Goal: Information Seeking & Learning: Find specific page/section

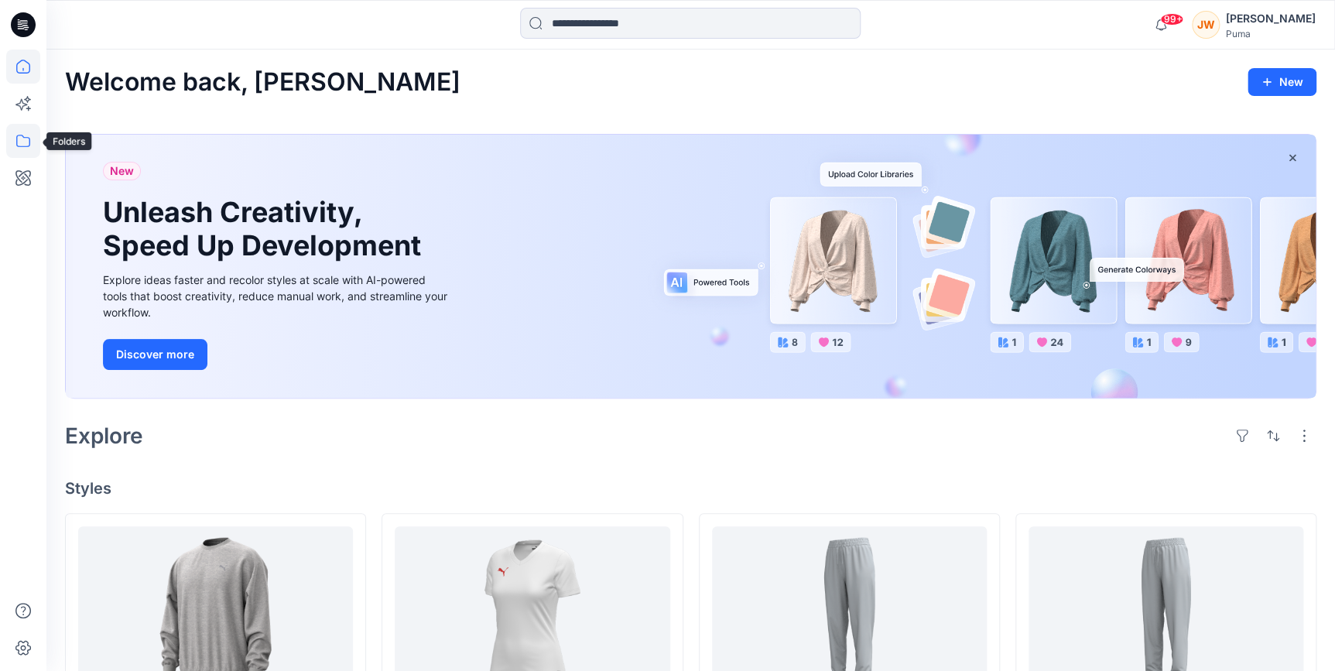
click at [24, 137] on icon at bounding box center [23, 141] width 14 height 12
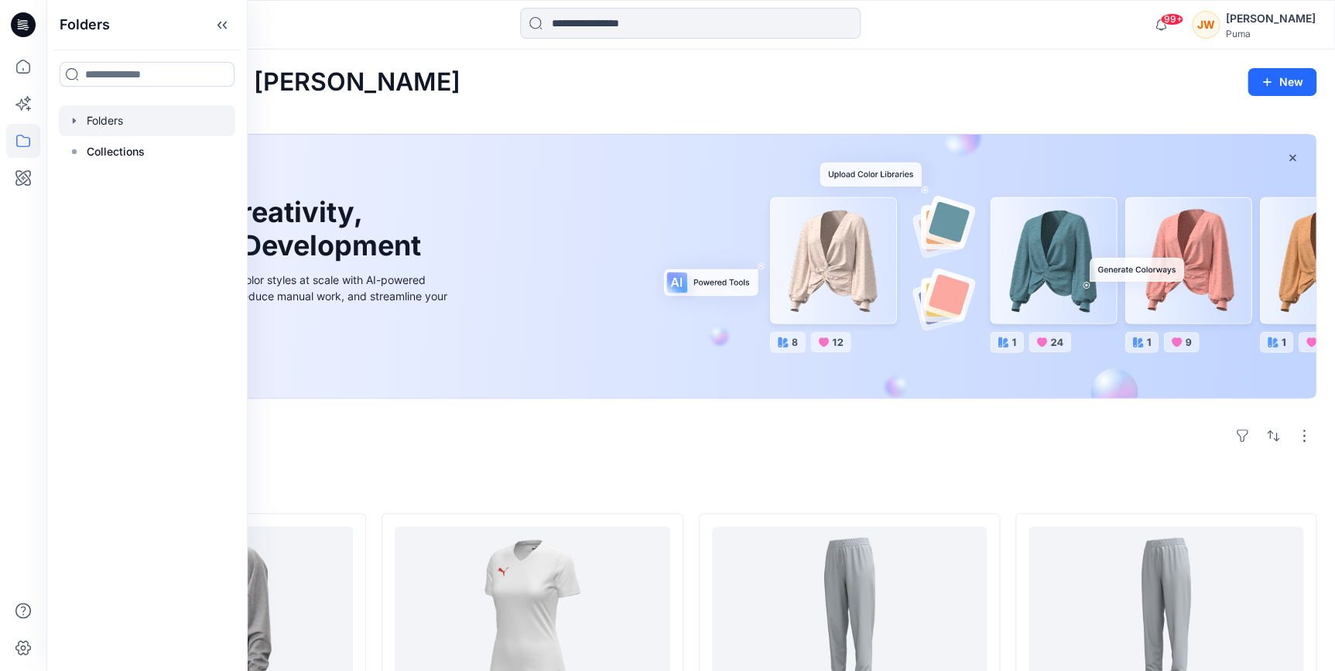
click at [74, 125] on icon "button" at bounding box center [74, 121] width 12 height 12
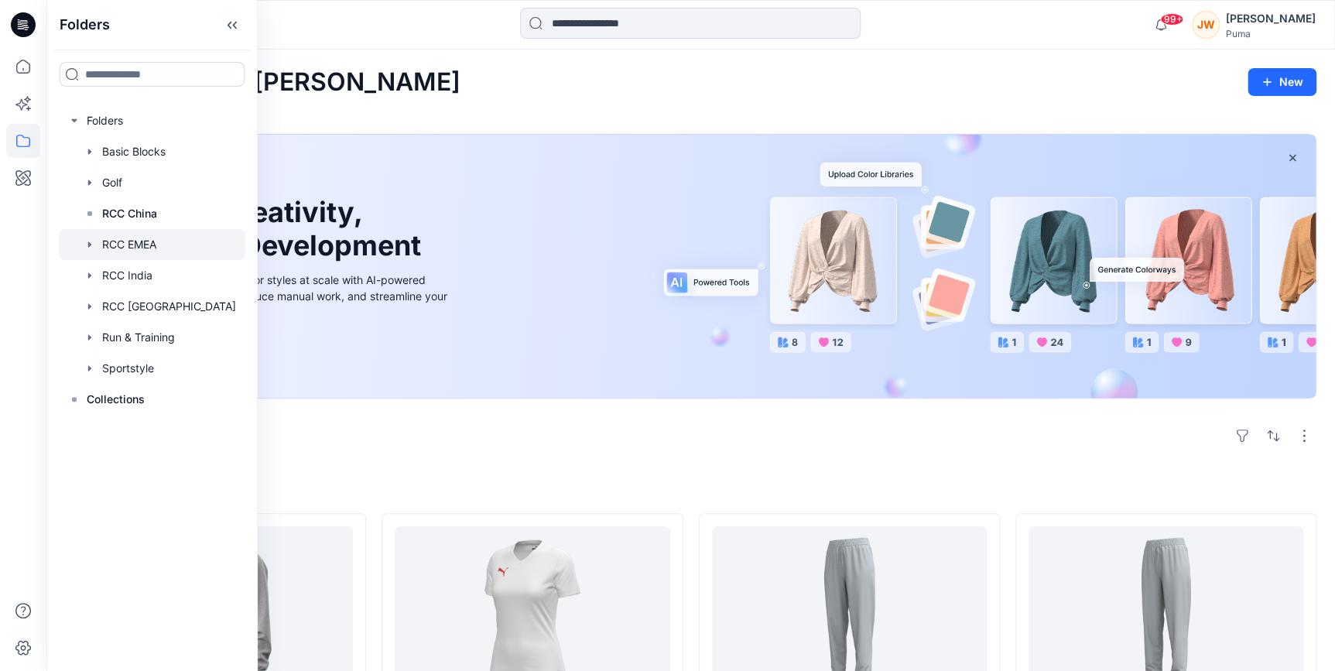
click at [89, 236] on div at bounding box center [152, 244] width 186 height 31
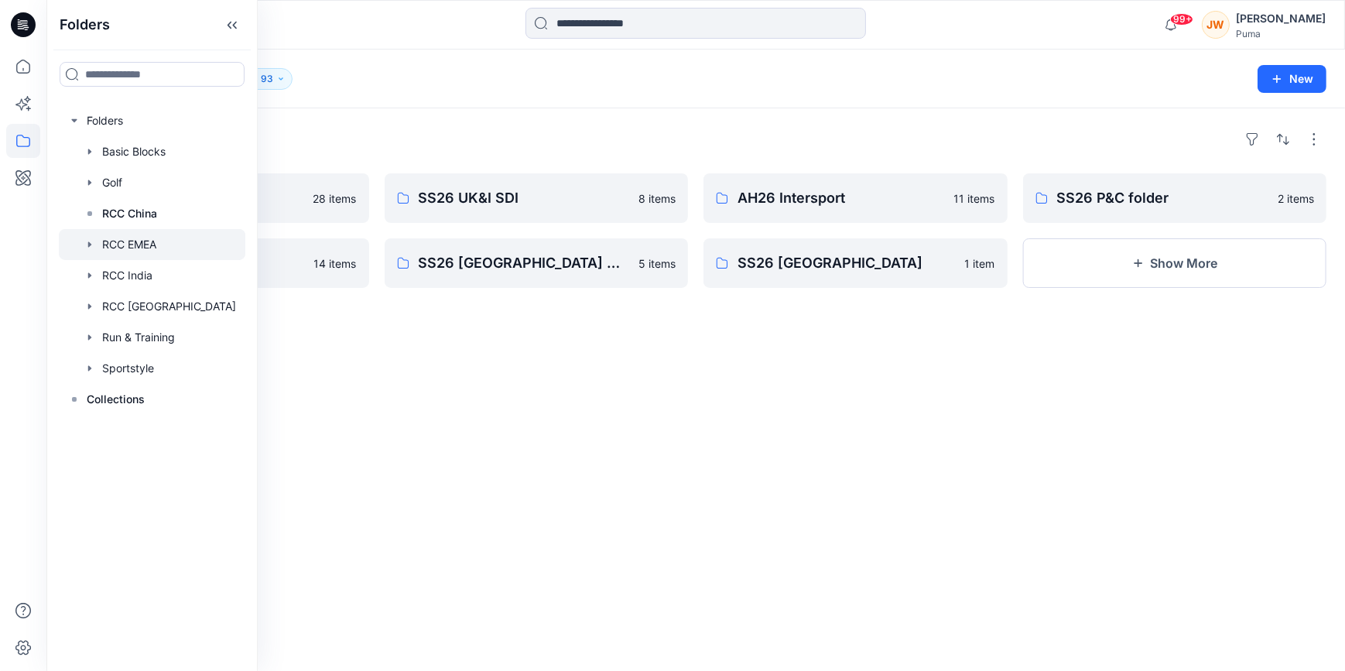
click at [705, 138] on div "Folders" at bounding box center [695, 139] width 1261 height 25
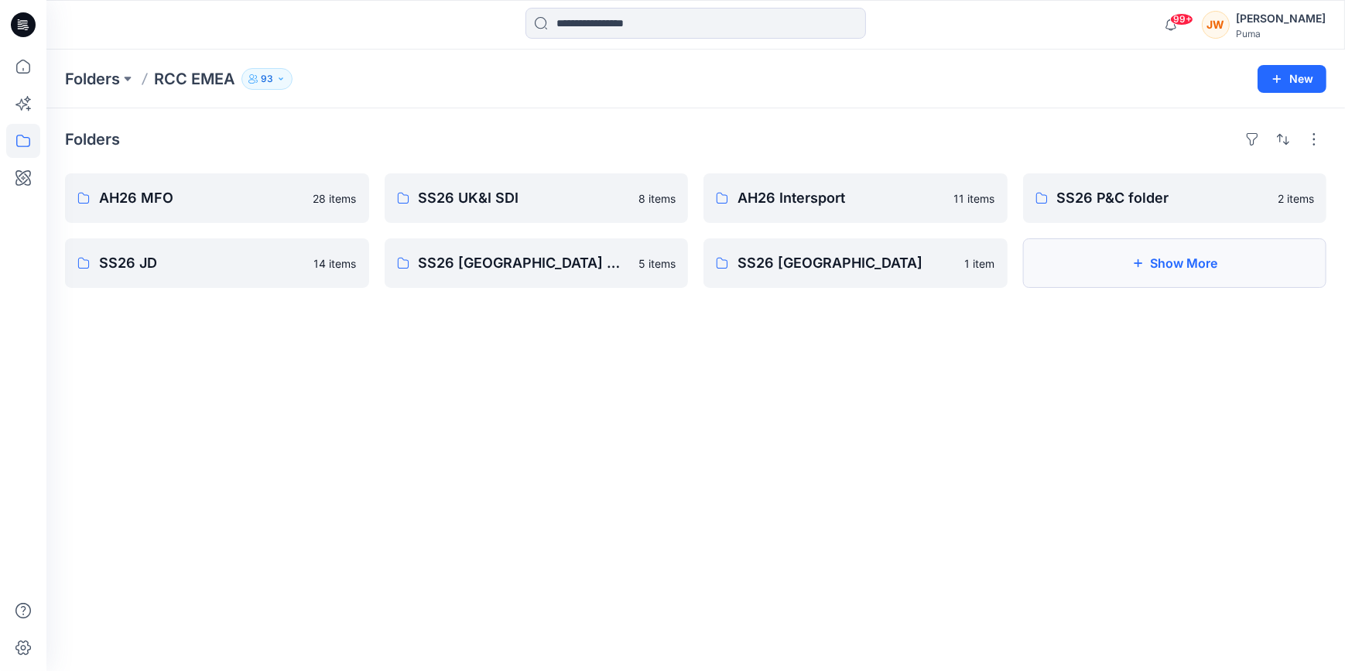
click at [1136, 262] on icon "button" at bounding box center [1137, 263] width 12 height 12
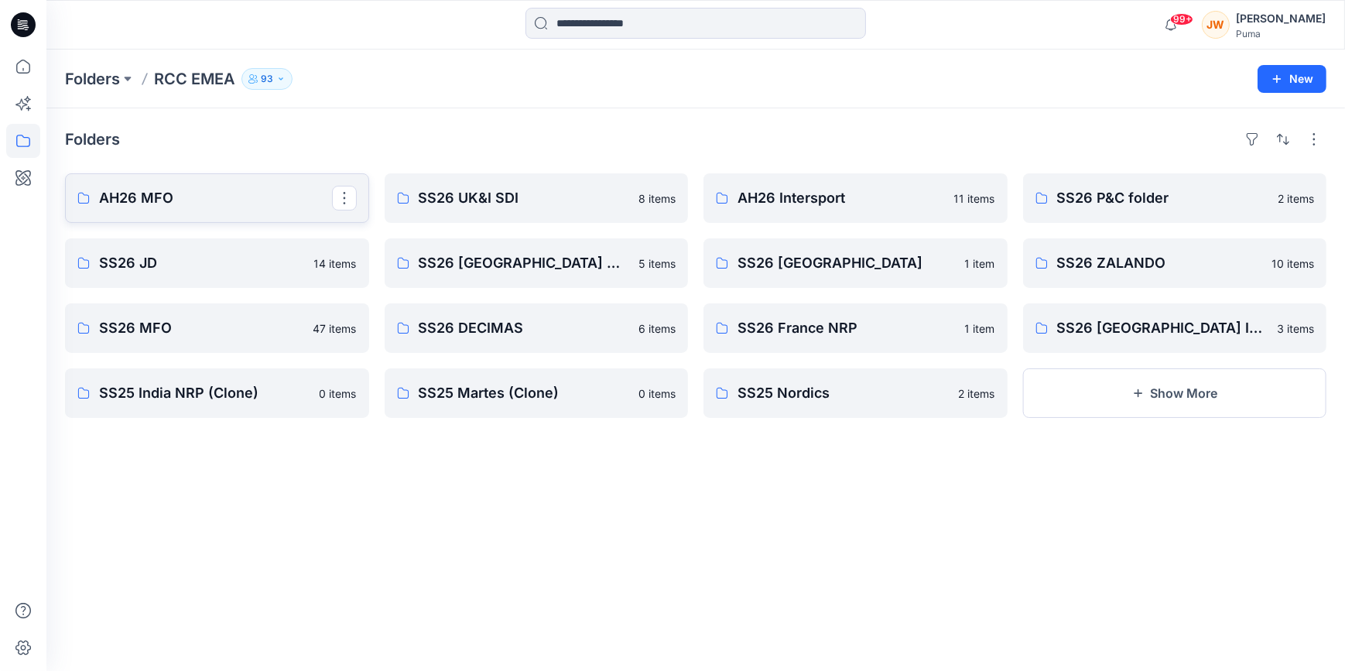
click at [138, 193] on p "AH26 MFO" at bounding box center [215, 198] width 233 height 22
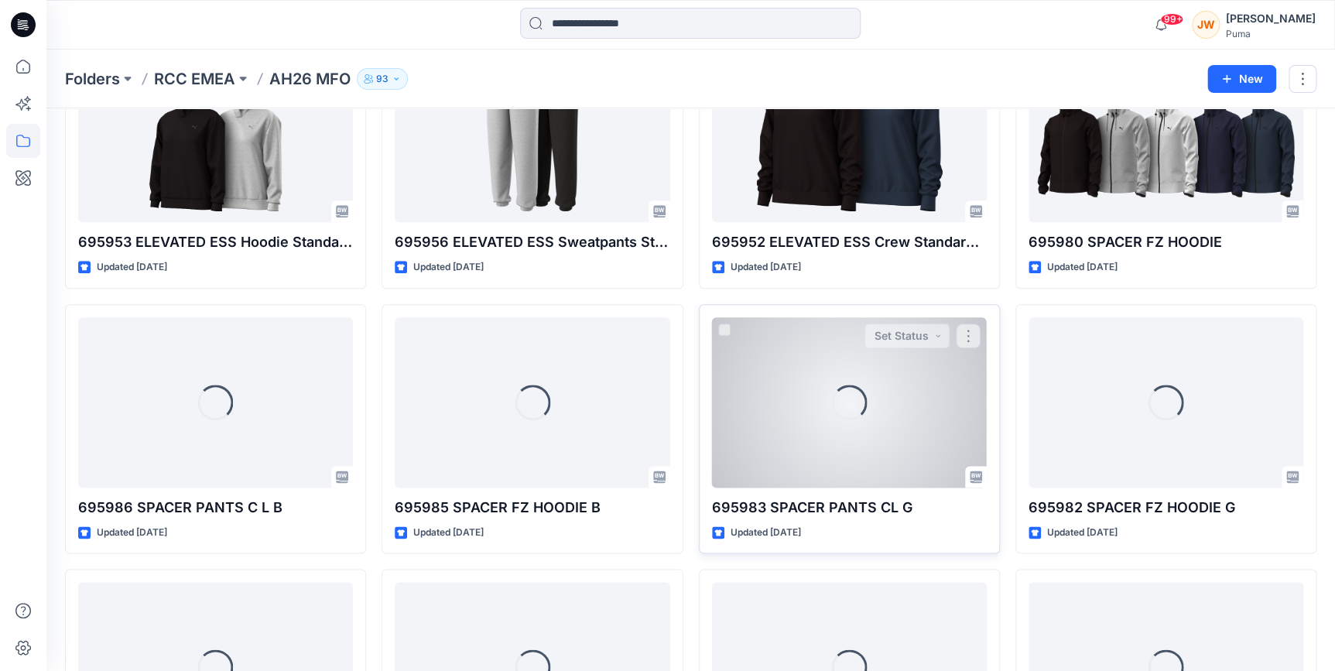
scroll to position [847, 0]
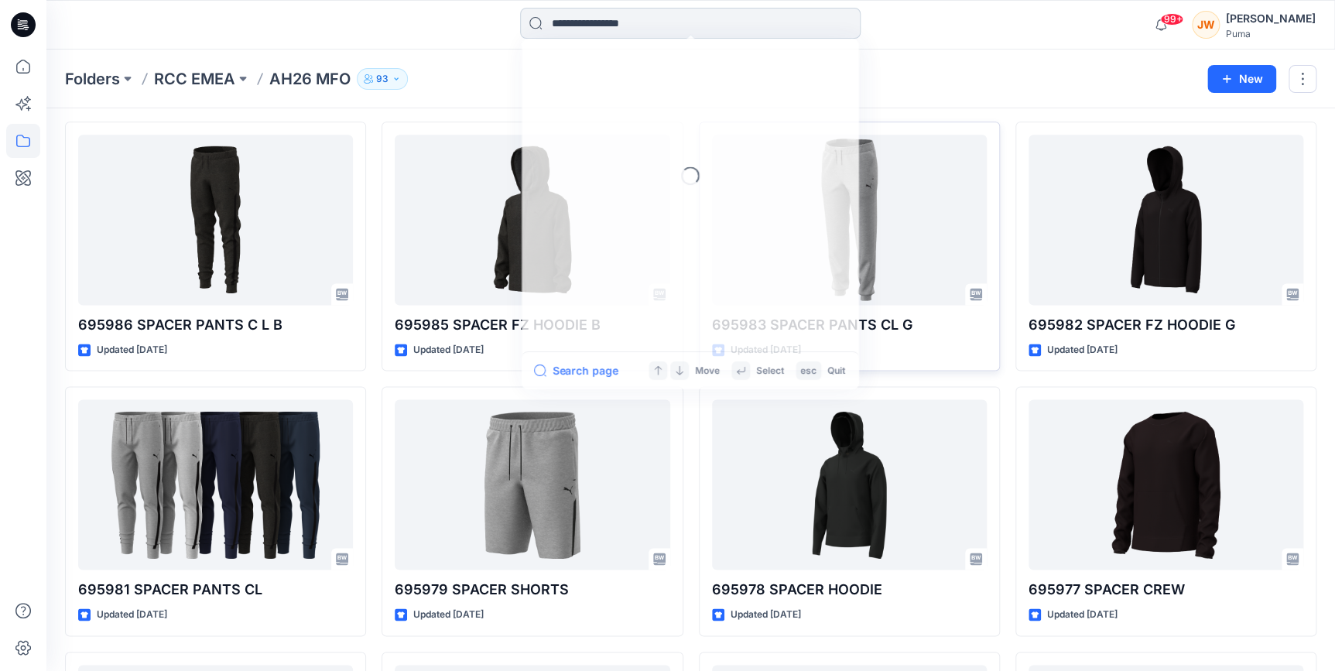
click at [631, 24] on input at bounding box center [690, 23] width 340 height 31
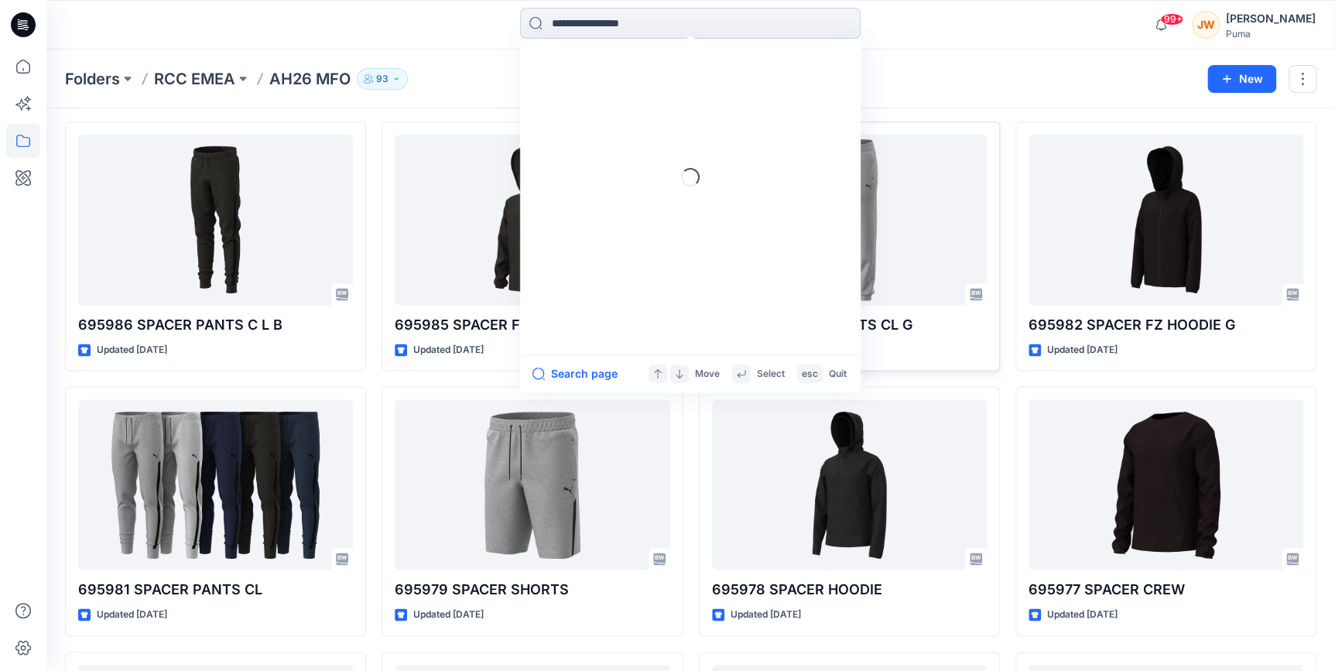
click at [631, 24] on input at bounding box center [690, 23] width 340 height 31
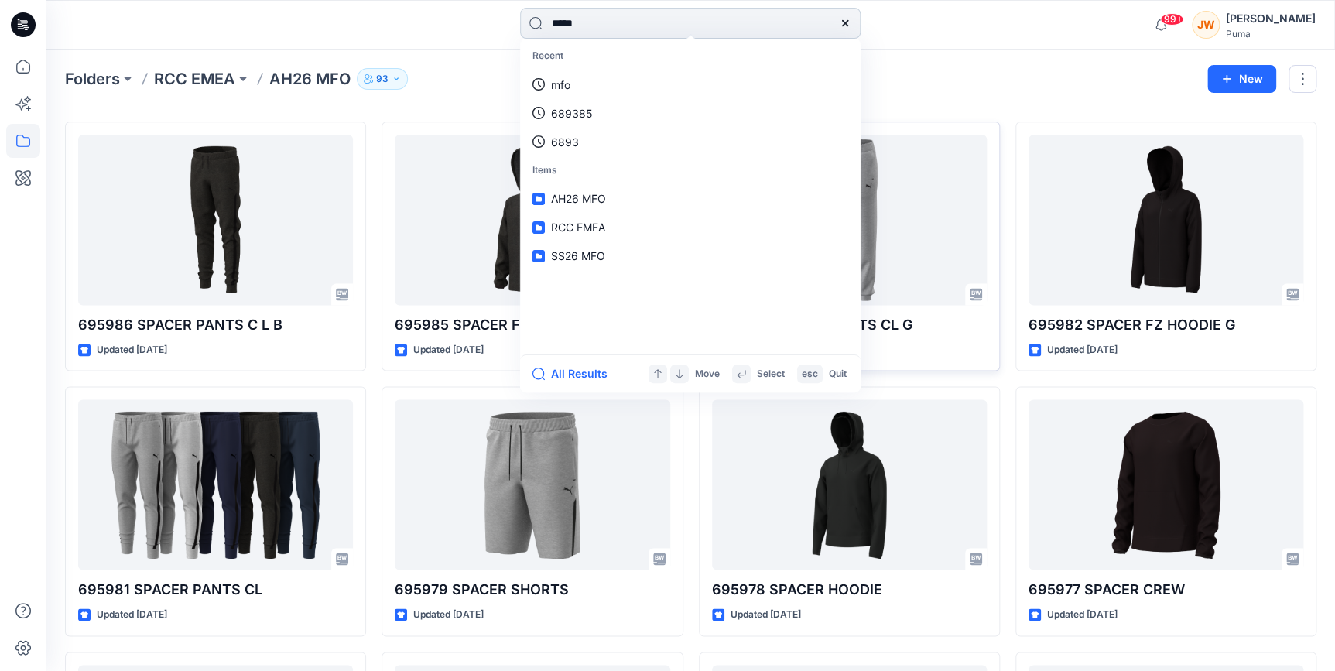
type input "******"
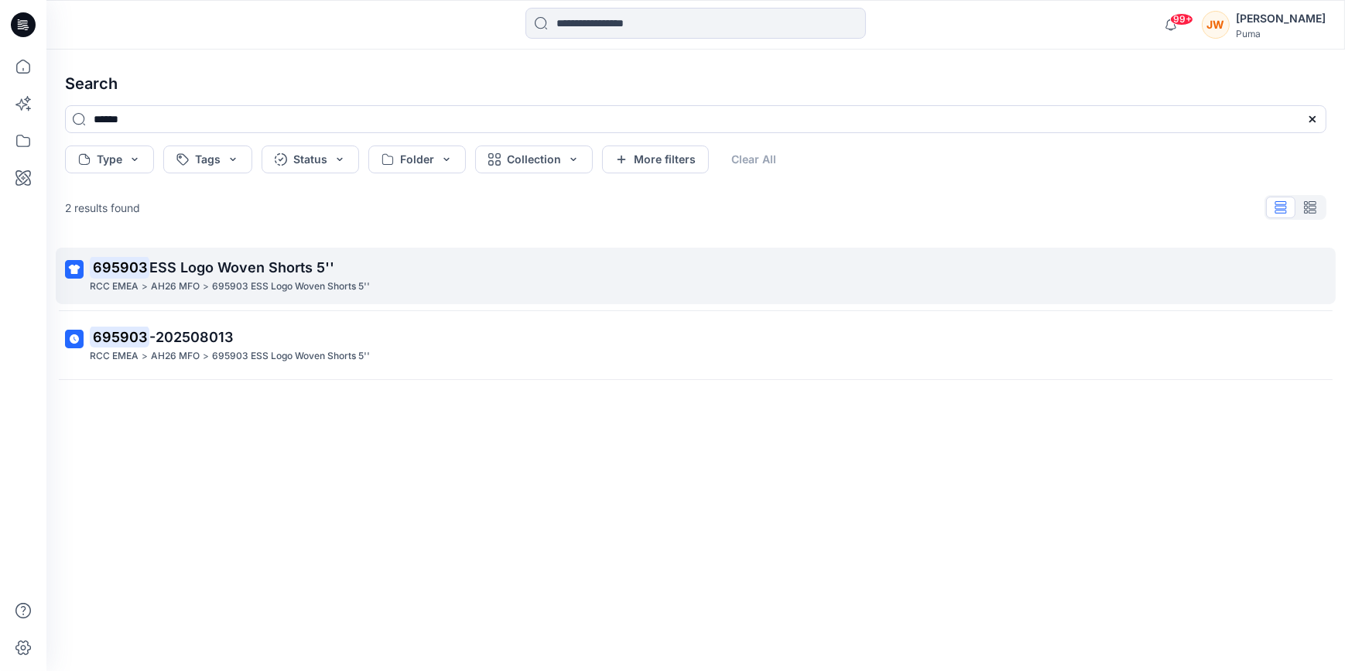
click at [286, 271] on span "ESS Logo Woven Shorts 5''" at bounding box center [241, 267] width 185 height 16
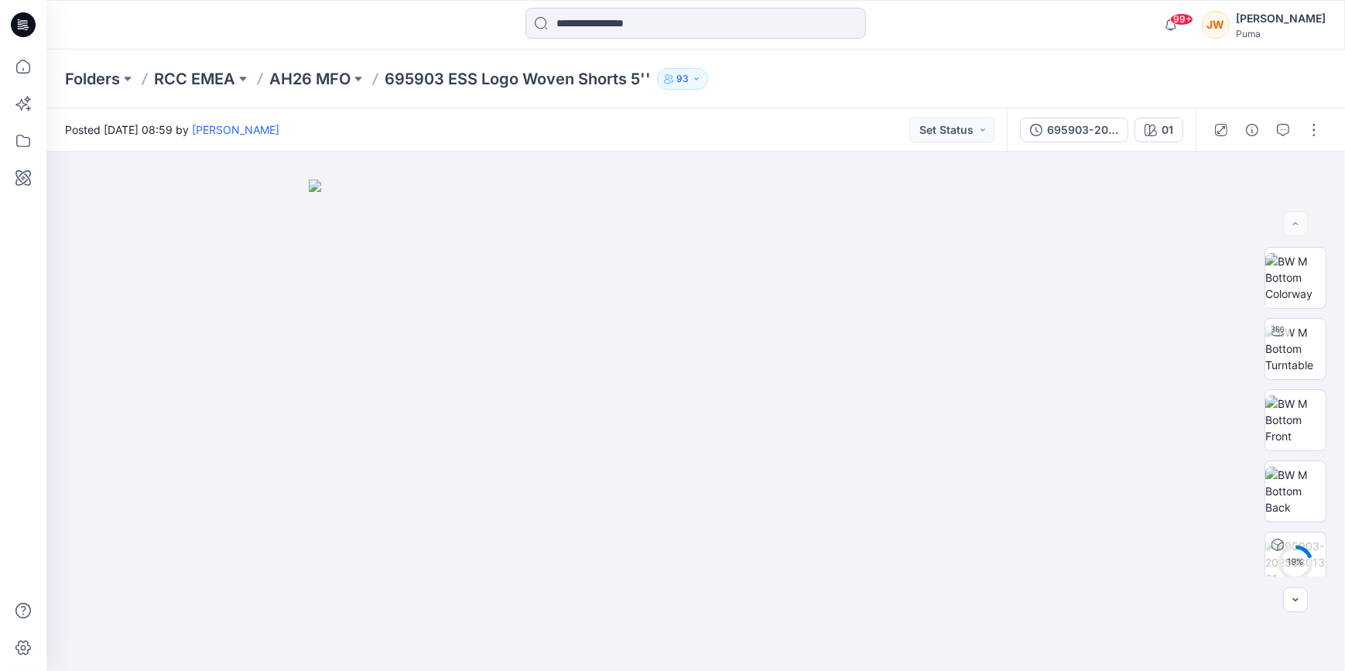
click at [640, 28] on input at bounding box center [695, 23] width 340 height 31
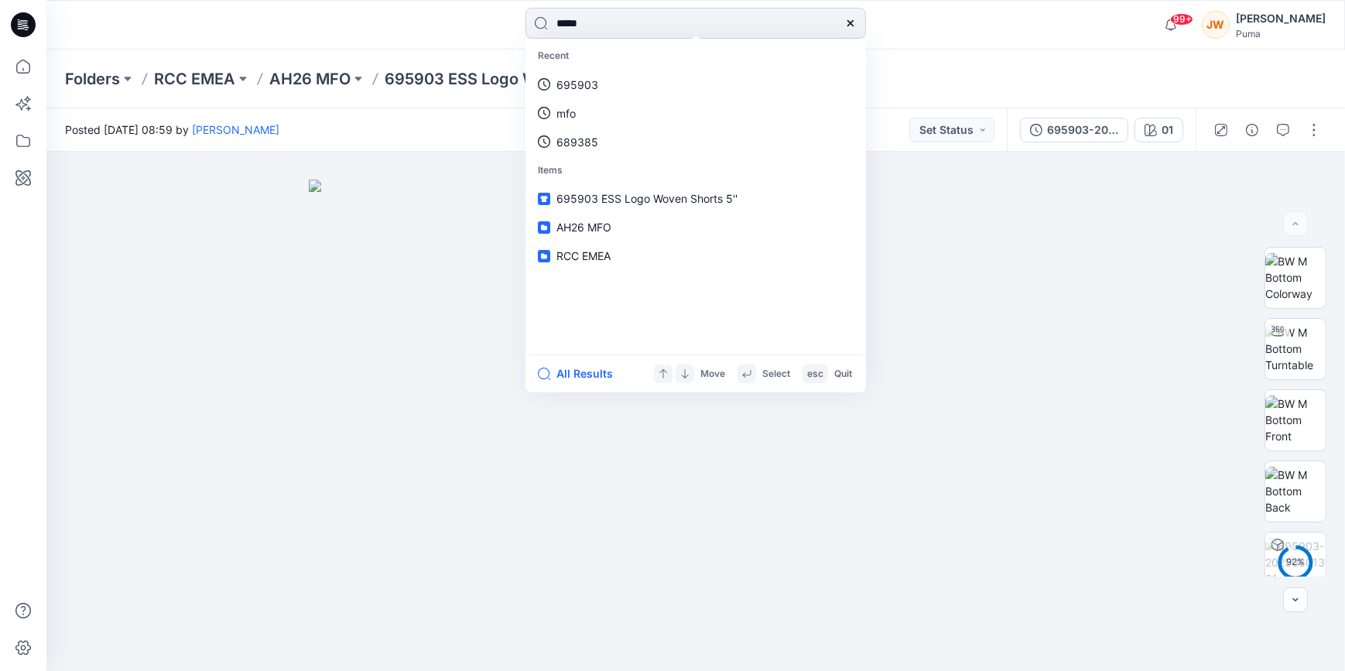
type input "******"
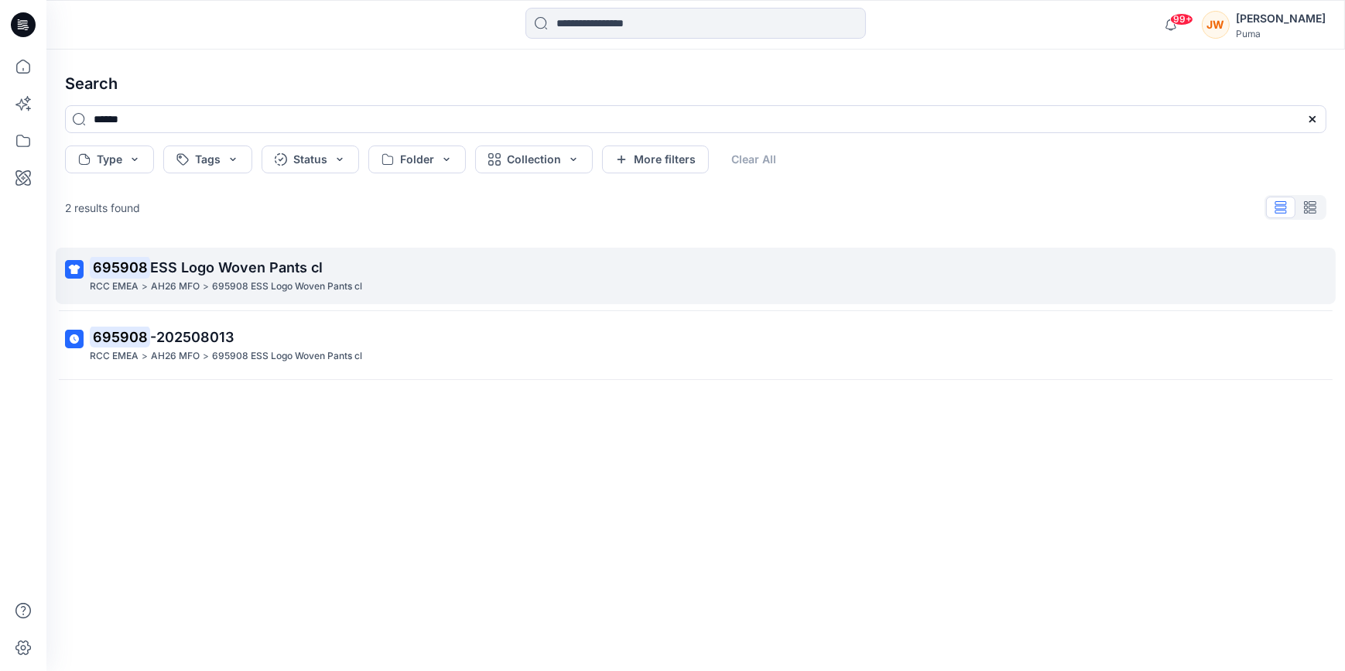
click at [240, 272] on span "ESS Logo Woven Pants cl" at bounding box center [236, 267] width 173 height 16
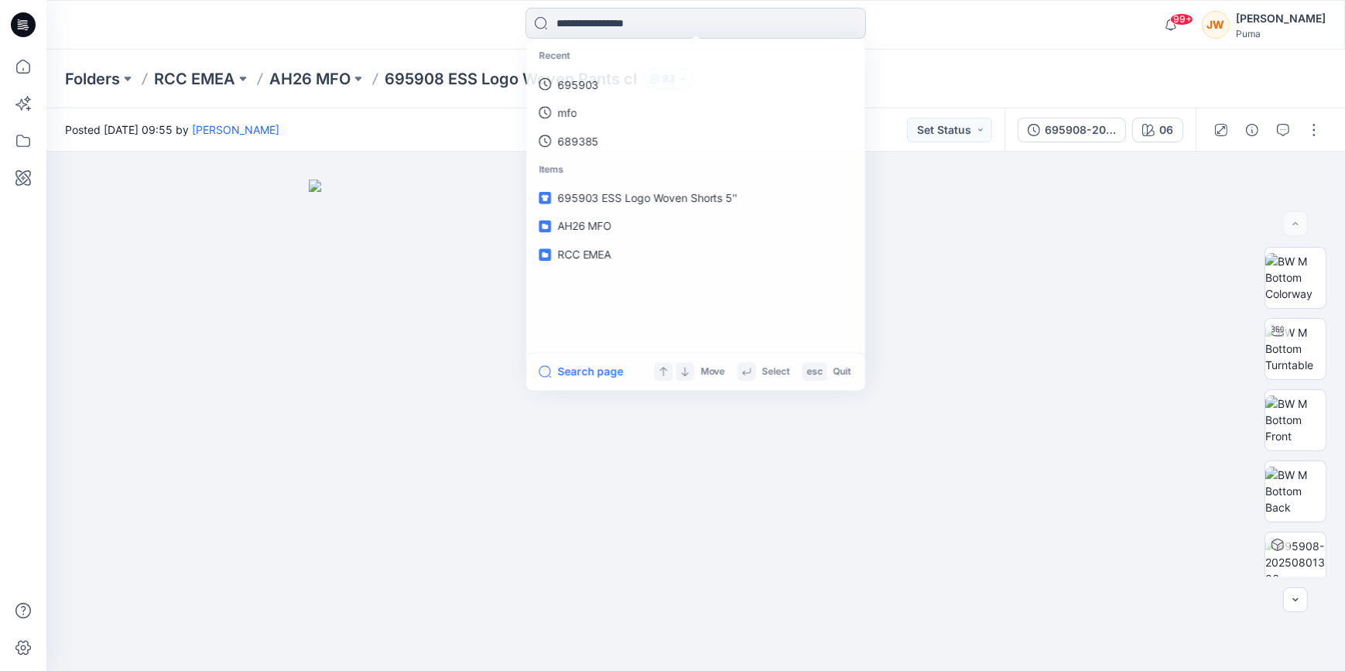
click at [600, 19] on input at bounding box center [695, 23] width 340 height 31
type input "*"
type input "******"
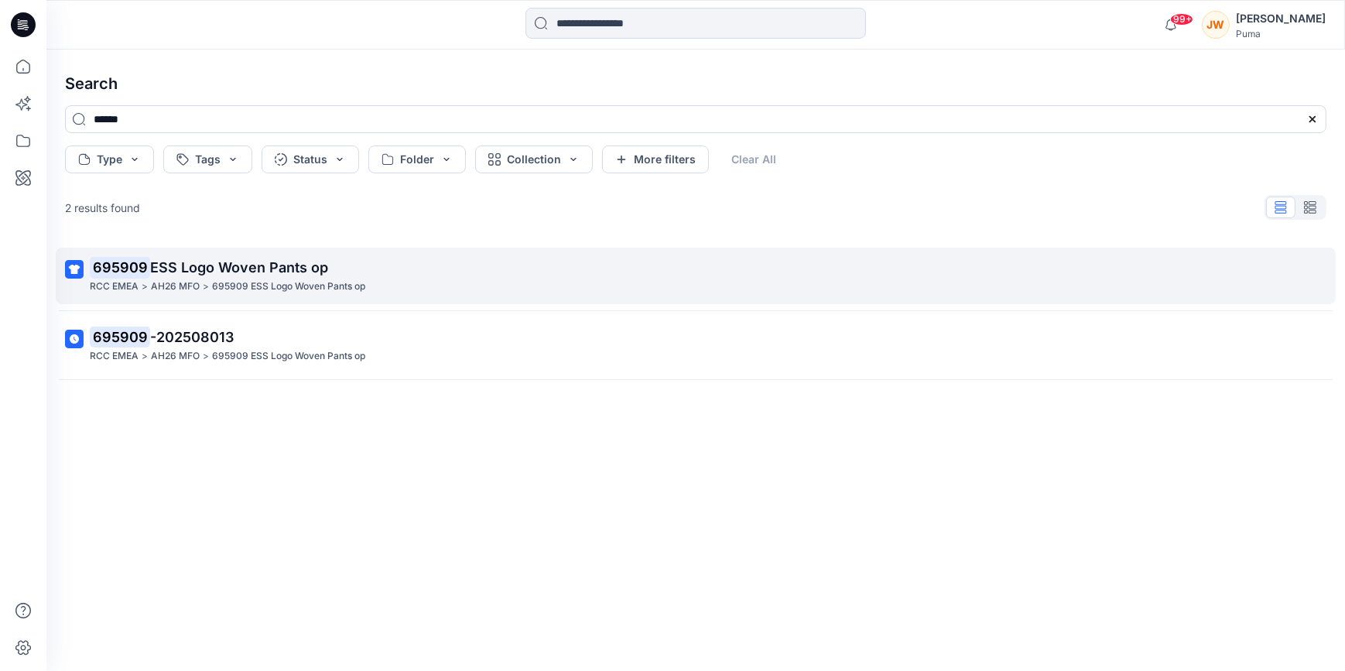
click at [234, 263] on span "ESS Logo Woven Pants op" at bounding box center [239, 267] width 178 height 16
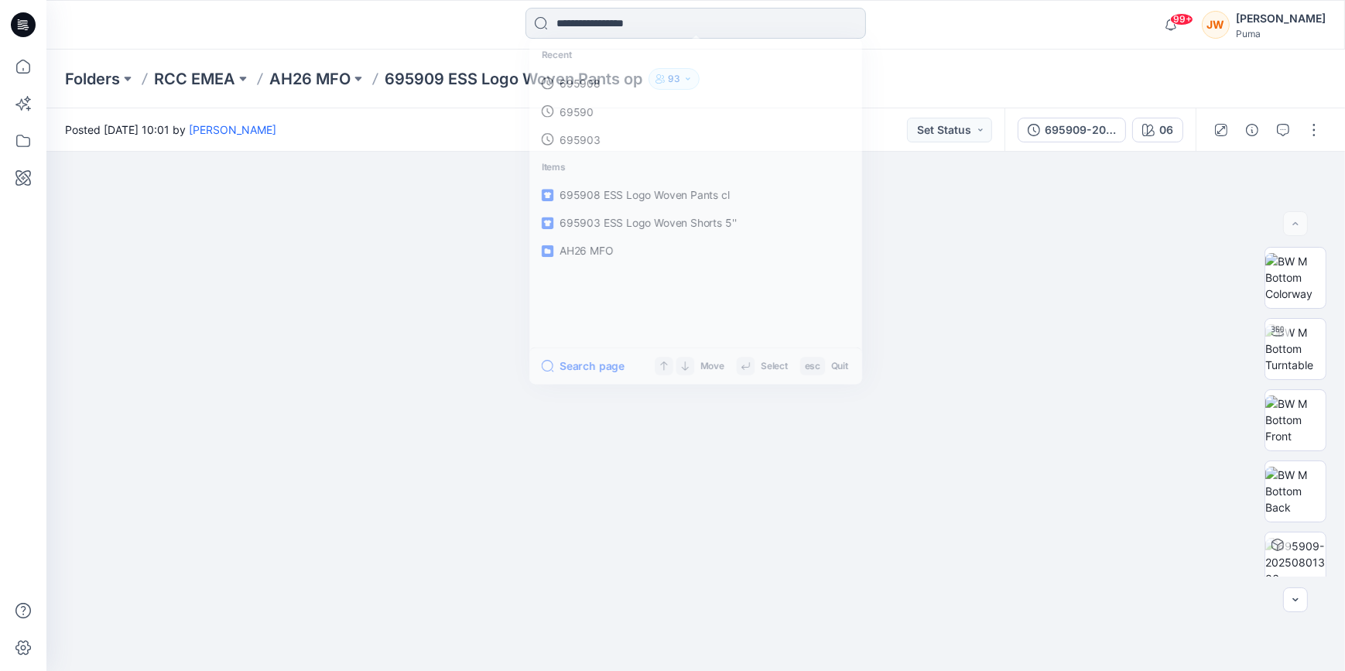
click at [621, 26] on input at bounding box center [695, 23] width 340 height 31
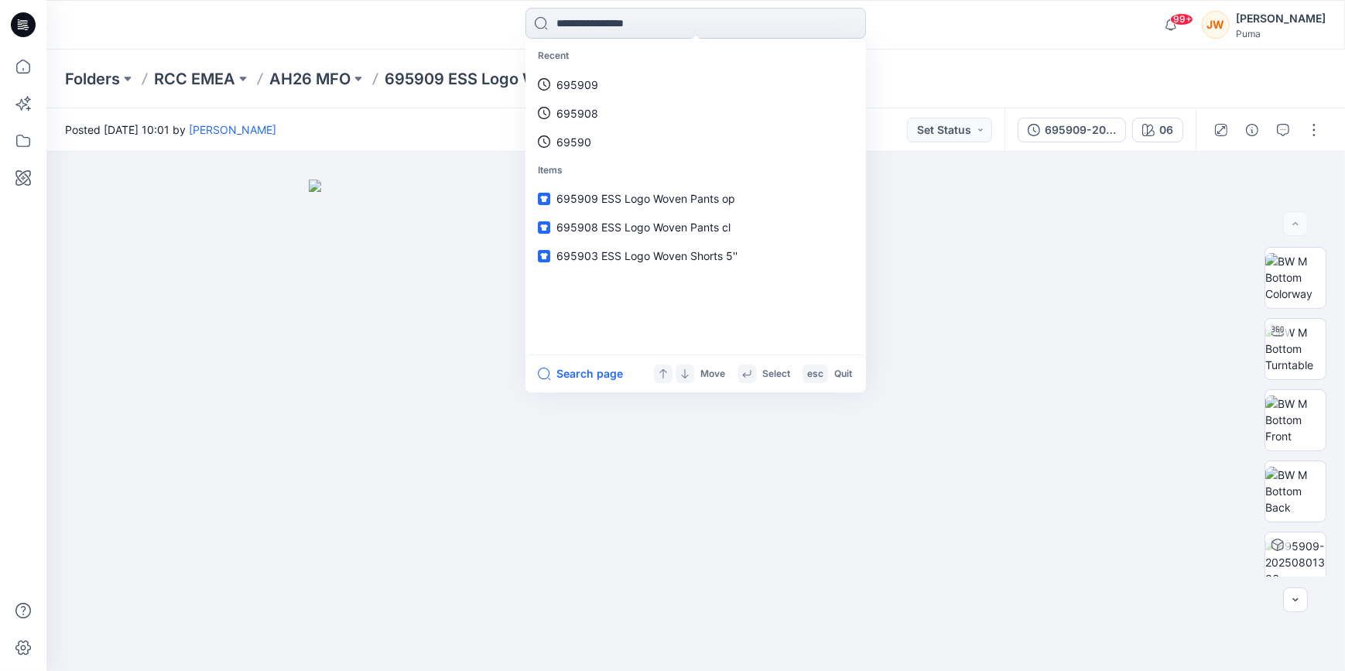
click at [583, 29] on input at bounding box center [695, 23] width 340 height 31
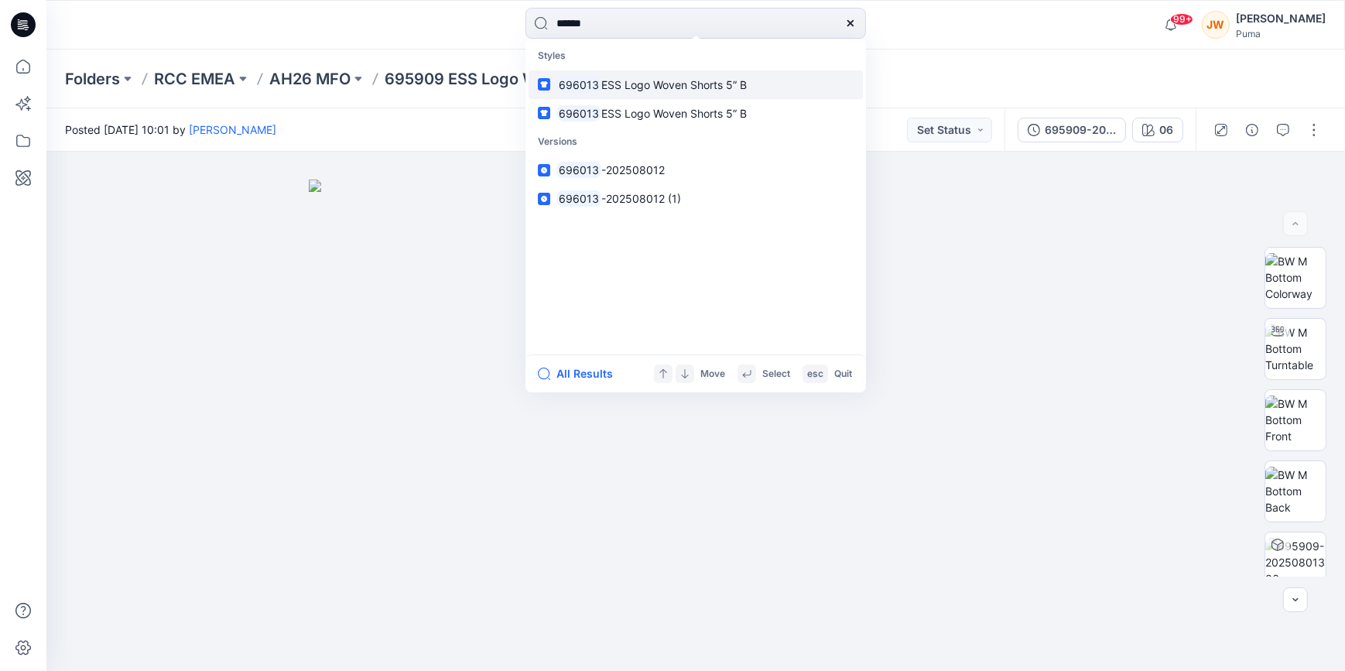
type input "******"
click at [648, 84] on span "ESS Logo Woven Shorts 5” B" at bounding box center [673, 84] width 145 height 13
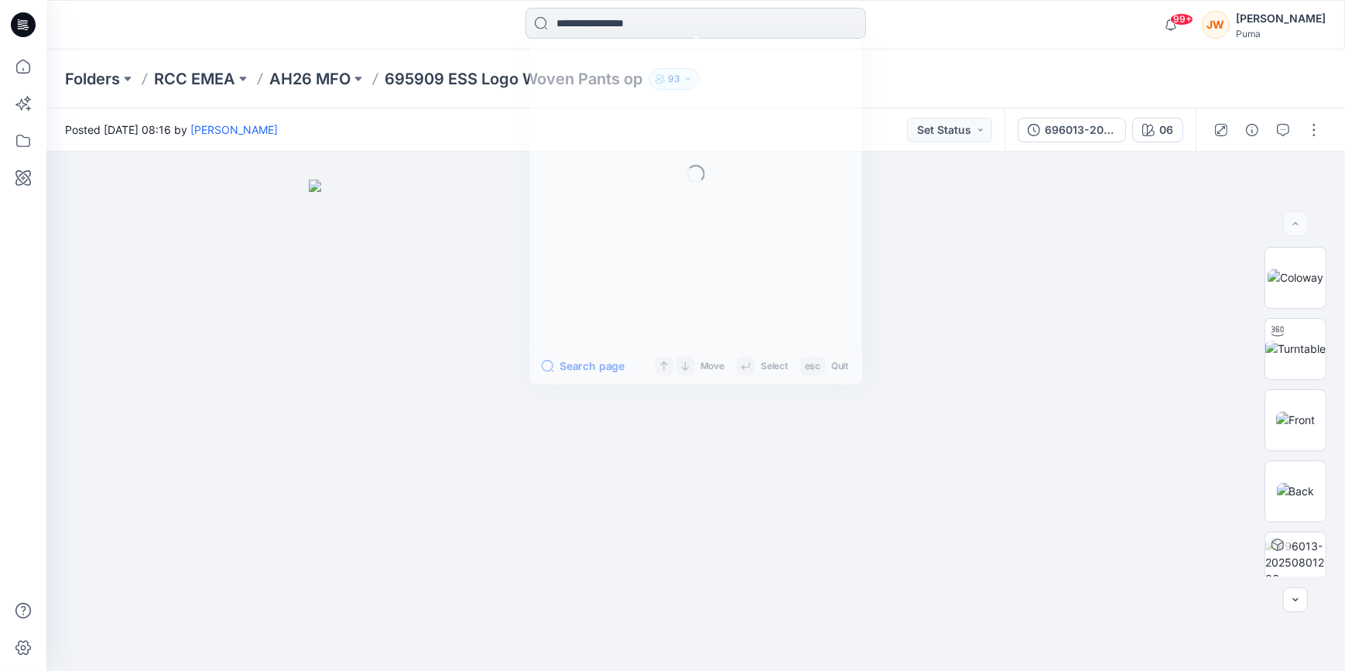
click at [647, 25] on input at bounding box center [695, 23] width 340 height 31
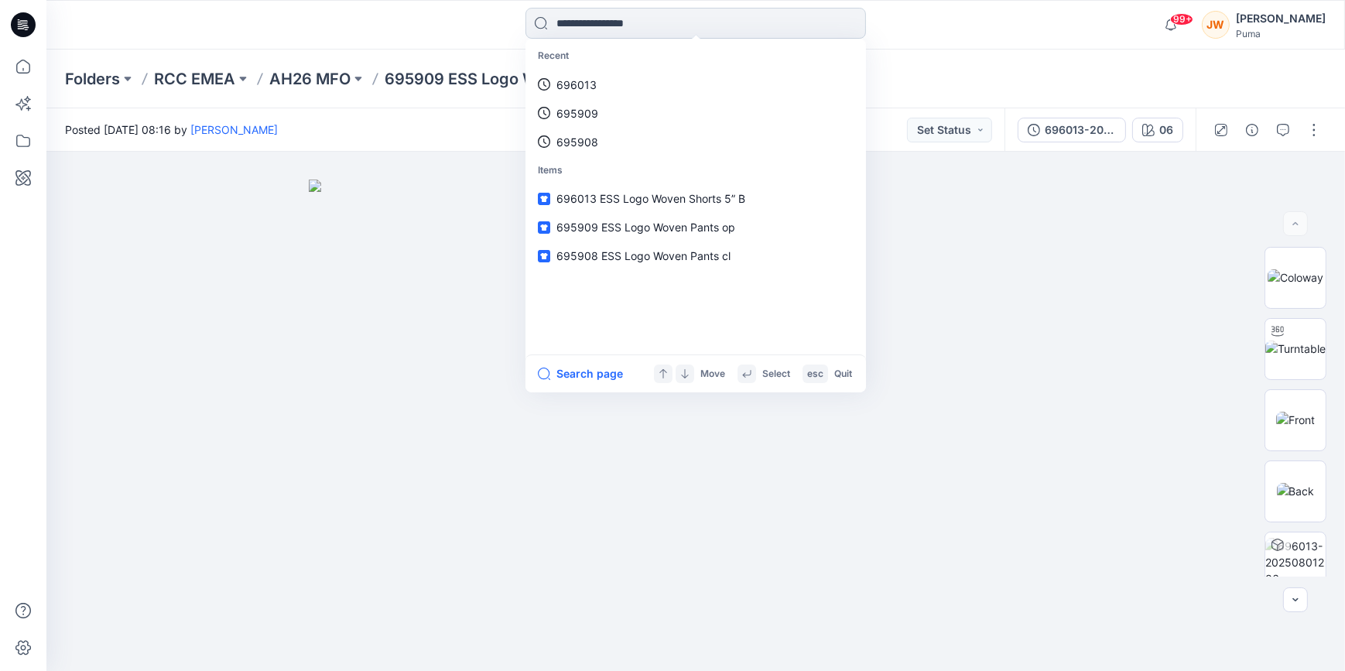
click at [647, 25] on input at bounding box center [695, 23] width 340 height 31
type input "******"
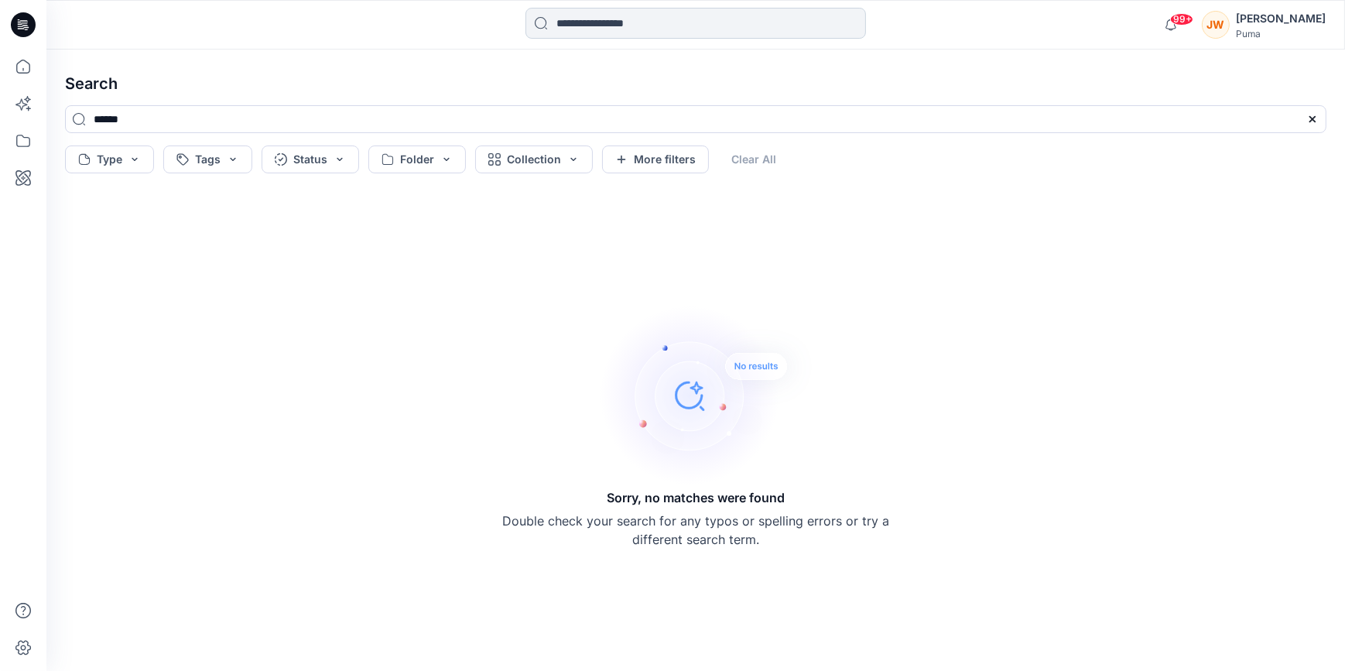
click at [624, 28] on input at bounding box center [695, 23] width 340 height 31
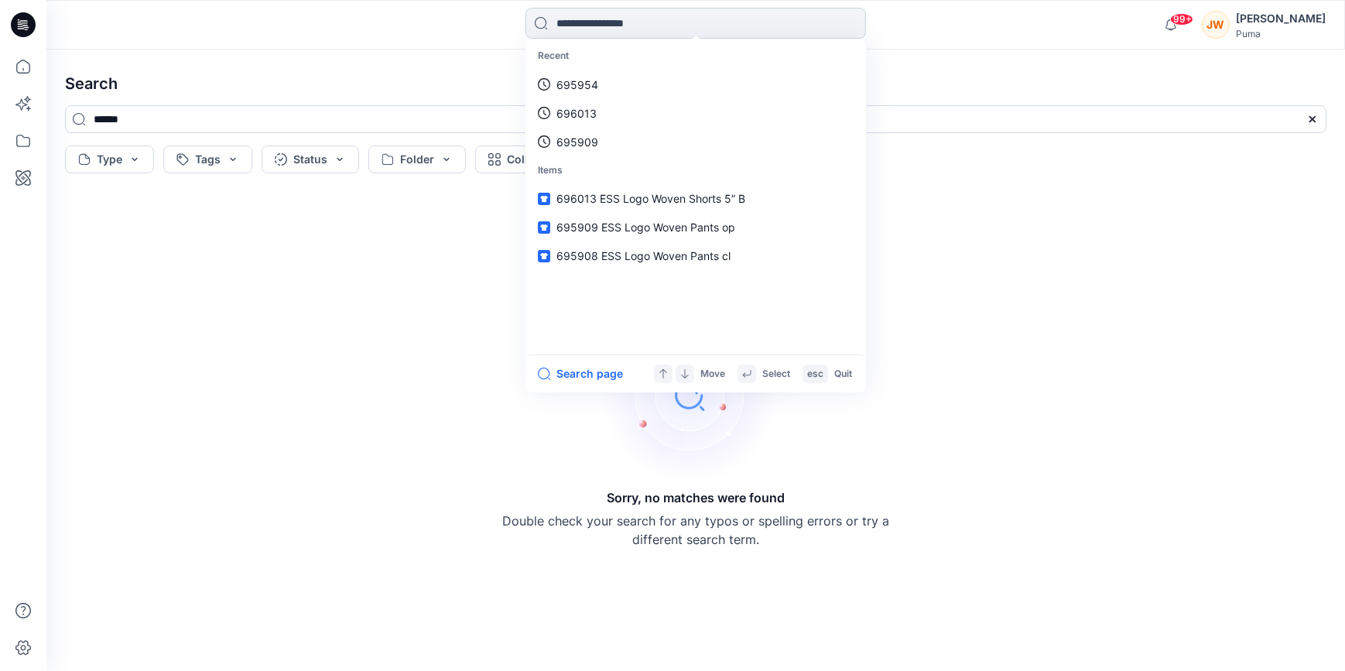
click at [628, 26] on input at bounding box center [695, 23] width 340 height 31
click at [604, 20] on input at bounding box center [695, 23] width 340 height 31
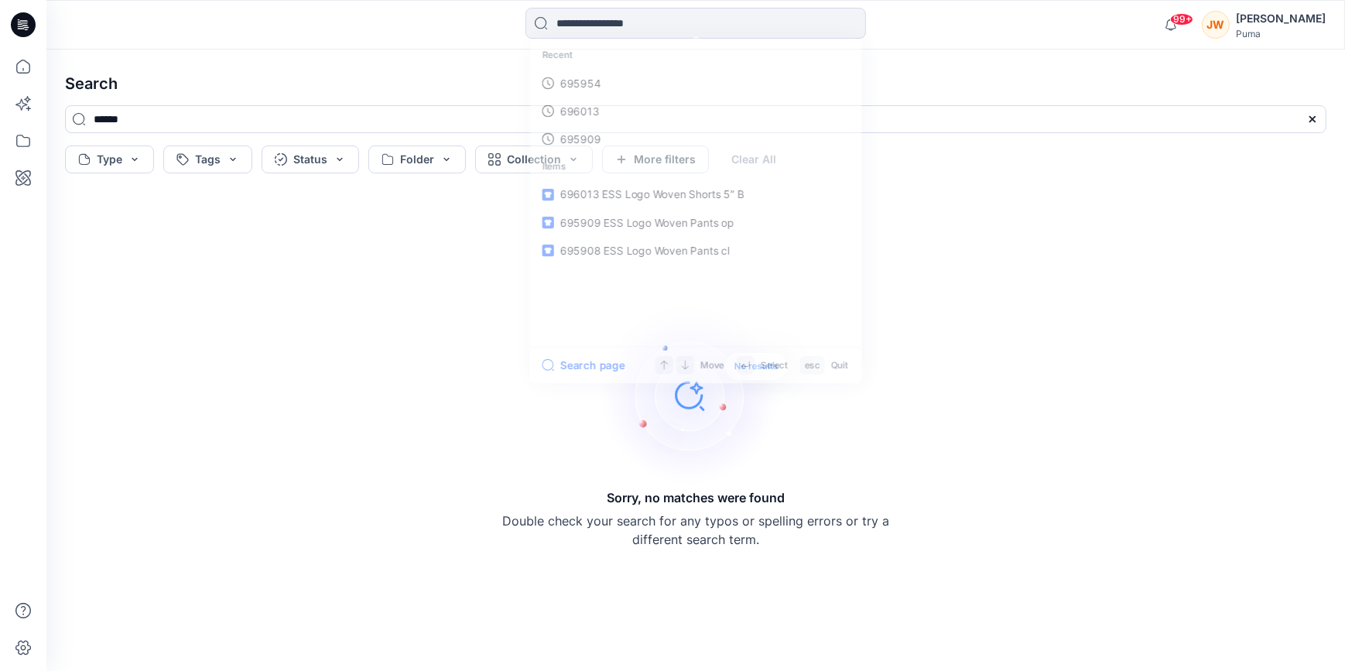
click at [1011, 68] on h4 "Search" at bounding box center [696, 83] width 1286 height 43
